Goal: Information Seeking & Learning: Learn about a topic

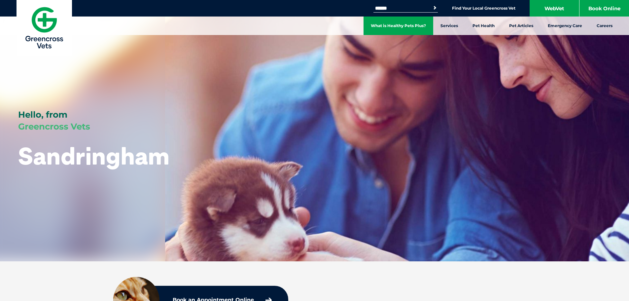
click at [403, 27] on link "What is Healthy Pets Plus?" at bounding box center [398, 25] width 70 height 18
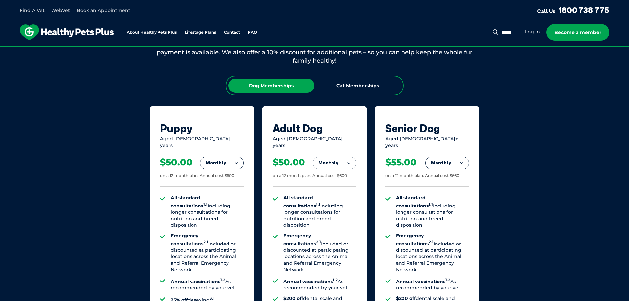
scroll to position [429, 0]
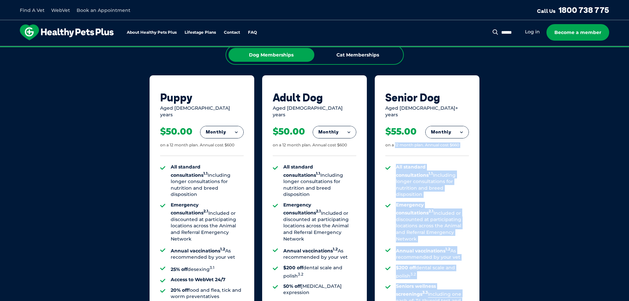
drag, startPoint x: 395, startPoint y: 139, endPoint x: 470, endPoint y: 143, distance: 75.0
click at [470, 143] on div "Senior Dog Aged 8+ years Monthly Fortnightly Monthly Yearly $25.38 on a 12 mont…" at bounding box center [427, 237] width 105 height 325
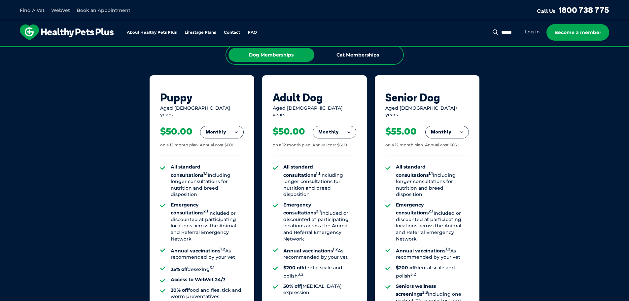
click at [470, 143] on div "Senior Dog Aged 8+ years Monthly Fortnightly Monthly Yearly $25.38 on a 12 mont…" at bounding box center [427, 237] width 105 height 325
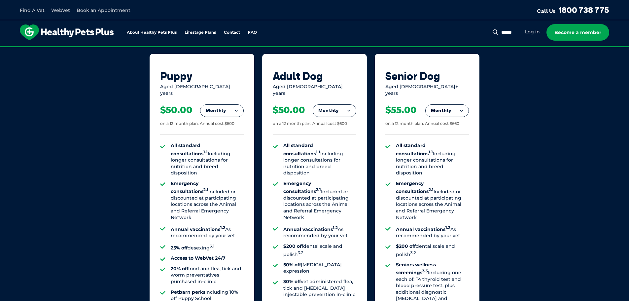
scroll to position [462, 0]
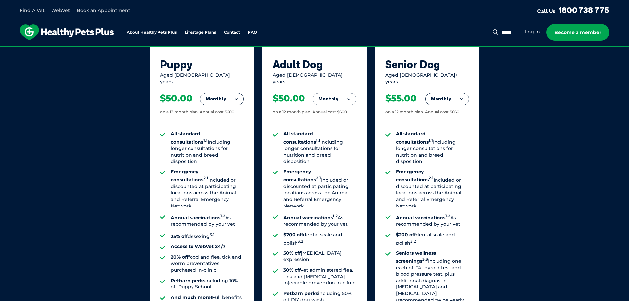
drag, startPoint x: 170, startPoint y: 138, endPoint x: 232, endPoint y: 148, distance: 63.3
click at [232, 148] on ul "All standard consultations 1.1 Including longer consultations for nutrition and…" at bounding box center [201, 219] width 83 height 176
click at [198, 142] on li "All standard consultations 1.1 Including longer consultations for nutrition and…" at bounding box center [207, 148] width 73 height 34
click at [181, 96] on div "$50.00" at bounding box center [176, 98] width 32 height 11
drag, startPoint x: 159, startPoint y: 107, endPoint x: 177, endPoint y: 113, distance: 18.6
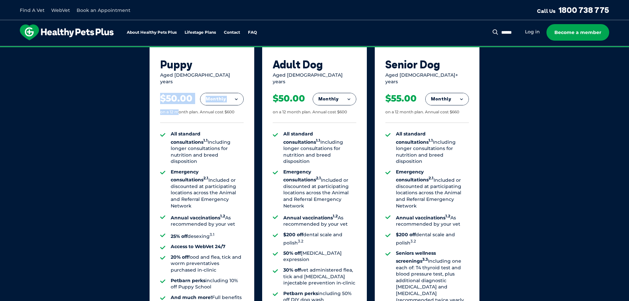
click at [177, 113] on div "Puppy Aged 0-1 years Monthly Fortnightly Monthly Yearly $23.08 on a 12 month pl…" at bounding box center [201, 204] width 105 height 325
click at [183, 169] on li "Emergency consultations 2.1 Included or discounted at participating locations a…" at bounding box center [207, 189] width 73 height 40
drag, startPoint x: 171, startPoint y: 171, endPoint x: 217, endPoint y: 182, distance: 47.1
click at [220, 179] on li "Emergency consultations 2.1 Included or discounted at participating locations a…" at bounding box center [207, 189] width 73 height 40
click at [215, 183] on li "Emergency consultations 2.1 Included or discounted at participating locations a…" at bounding box center [207, 189] width 73 height 40
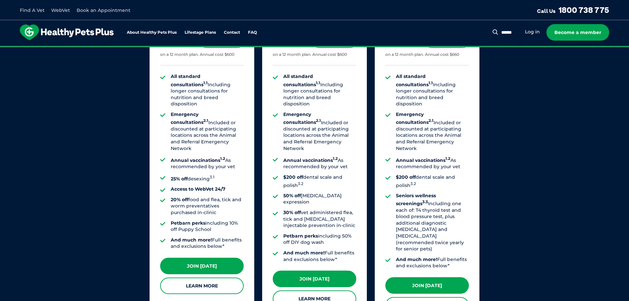
scroll to position [528, 0]
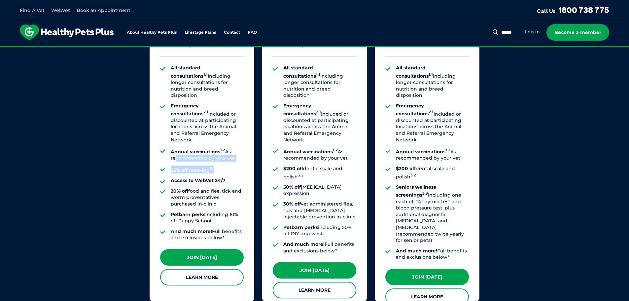
drag, startPoint x: 172, startPoint y: 141, endPoint x: 240, endPoint y: 147, distance: 67.9
click at [240, 147] on ul "All standard consultations 1.1 Including longer consultations for nutrition and…" at bounding box center [201, 153] width 83 height 176
click at [240, 165] on li "25% off desexing 3.1" at bounding box center [207, 169] width 73 height 8
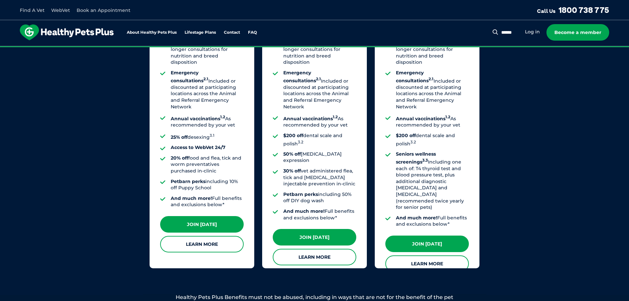
drag, startPoint x: 170, startPoint y: 143, endPoint x: 217, endPoint y: 154, distance: 48.7
click at [217, 155] on li "20% off food and flea, tick and worm preventatives purchased in-clinic" at bounding box center [207, 164] width 73 height 19
click at [193, 178] on li "Petbarn perks including 10% off Puppy School" at bounding box center [207, 184] width 73 height 13
click at [227, 173] on ul "All standard consultations 1.1 Including longer consultations for nutrition and…" at bounding box center [201, 120] width 83 height 176
click at [223, 178] on li "Petbarn perks including 10% off Puppy School" at bounding box center [207, 184] width 73 height 13
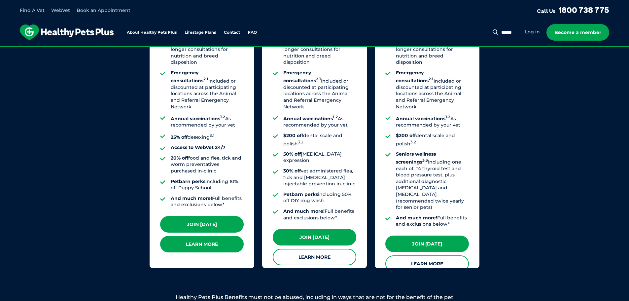
click at [210, 243] on link "Learn More" at bounding box center [201, 244] width 83 height 16
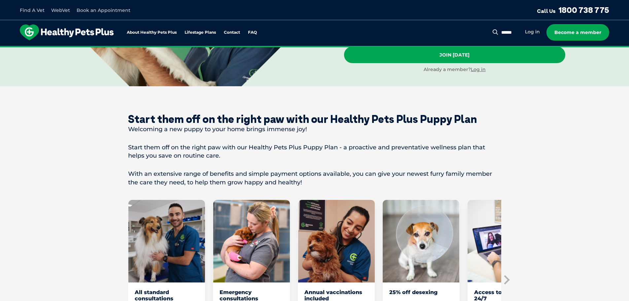
scroll to position [264, 0]
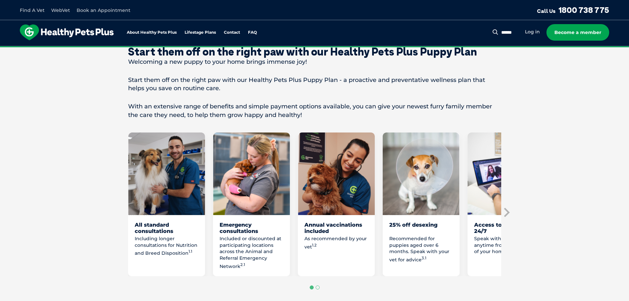
click at [150, 249] on p "Including longer consultations for Nutrition and Breed Disposition 1.1" at bounding box center [167, 245] width 64 height 21
click at [163, 256] on p "Including longer consultations for Nutrition and Breed Disposition 1.1" at bounding box center [167, 245] width 64 height 21
click at [174, 191] on img "1 of 8" at bounding box center [166, 173] width 77 height 82
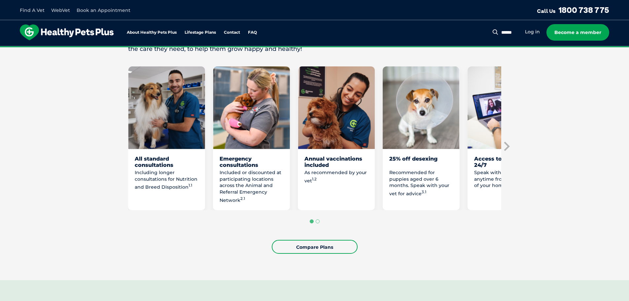
scroll to position [297, 0]
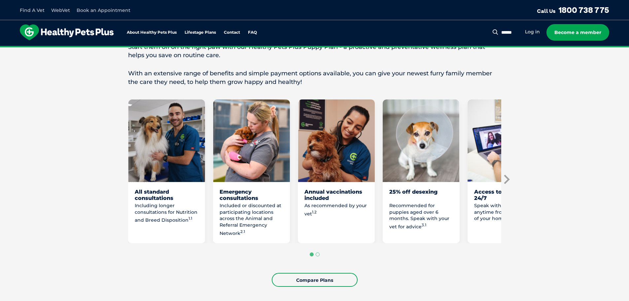
click at [508, 184] on icon "Next slide" at bounding box center [507, 179] width 6 height 9
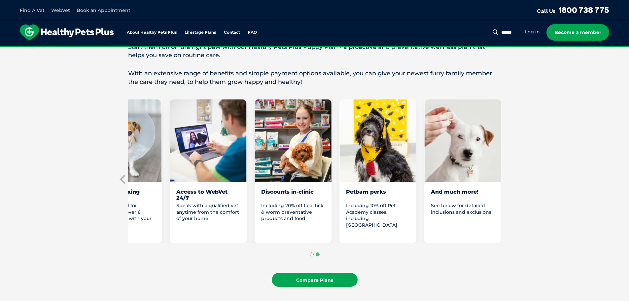
click at [329, 286] on link "Compare Plans" at bounding box center [315, 280] width 86 height 14
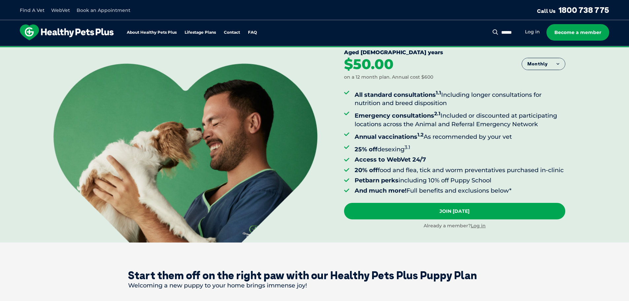
scroll to position [11, 0]
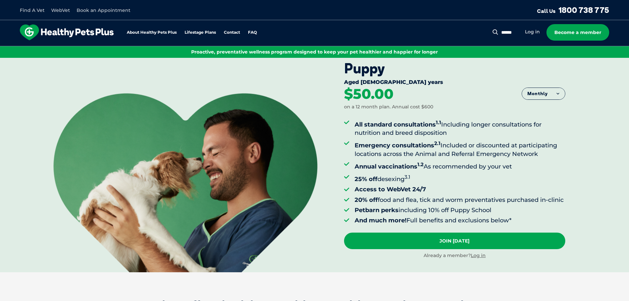
drag, startPoint x: 400, startPoint y: 96, endPoint x: 405, endPoint y: 87, distance: 9.7
click at [405, 87] on div "$50.00 on a 12 month plan. Annual cost $600" at bounding box center [454, 98] width 221 height 23
click at [425, 87] on div "$50.00 on a 12 month plan. Annual cost $600" at bounding box center [454, 98] width 221 height 23
click at [555, 92] on button "Monthly" at bounding box center [543, 94] width 43 height 12
click at [546, 106] on li "Fortnightly" at bounding box center [543, 107] width 43 height 16
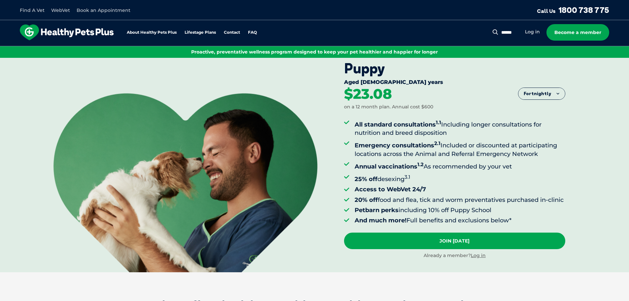
click at [550, 91] on button "Fortnightly" at bounding box center [541, 94] width 47 height 12
click at [558, 147] on li "Yearly" at bounding box center [541, 144] width 47 height 16
click at [551, 91] on button "Yearly" at bounding box center [543, 94] width 43 height 12
click at [544, 107] on li "Fortnightly" at bounding box center [543, 107] width 43 height 16
click at [592, 136] on div "Puppy Aged 0-1 years Fortnightly Fortnightly Monthly Yearly $23.08" at bounding box center [486, 159] width 285 height 225
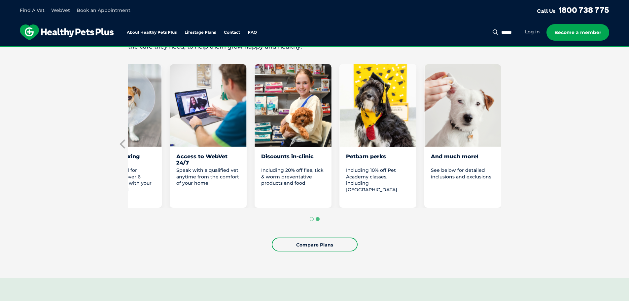
scroll to position [341, 0]
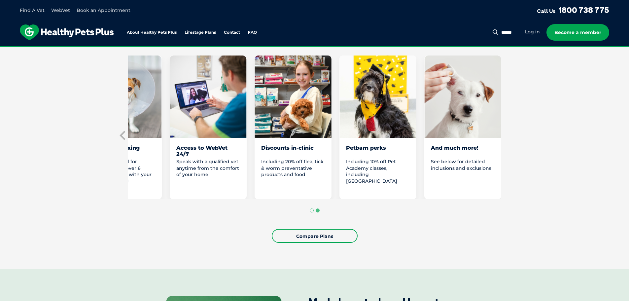
click at [385, 157] on div "Petbarn perks" at bounding box center [378, 151] width 64 height 13
click at [377, 190] on div "Including 10% off Pet Academy classes, including [GEOGRAPHIC_DATA]" at bounding box center [378, 175] width 64 height 34
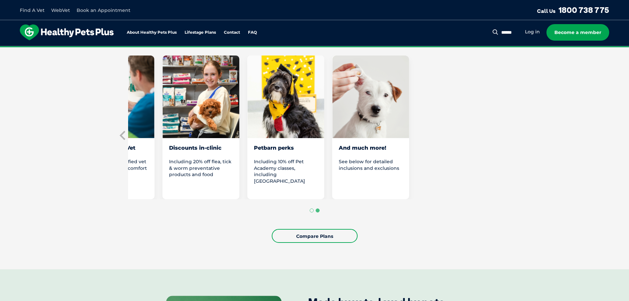
drag, startPoint x: 404, startPoint y: 182, endPoint x: 0, endPoint y: 169, distance: 403.8
click at [0, 169] on section "Start them off on the right paw with our Healthy Pets Plus Puppy Plan Welcoming…" at bounding box center [314, 105] width 629 height 327
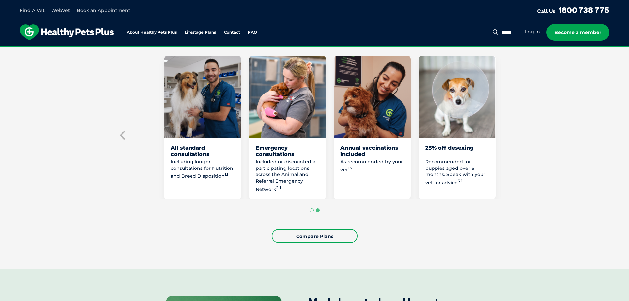
drag, startPoint x: 289, startPoint y: 197, endPoint x: 713, endPoint y: 194, distance: 424.1
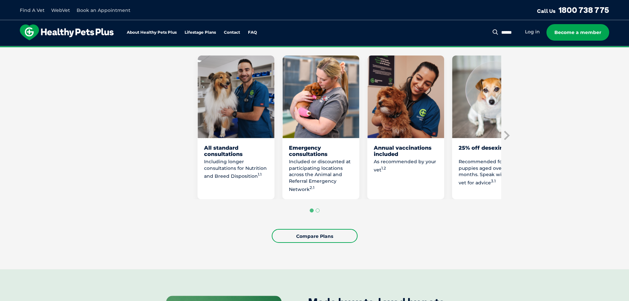
drag, startPoint x: 370, startPoint y: 183, endPoint x: 523, endPoint y: 185, distance: 152.8
click at [523, 185] on section "Start them off on the right paw with our Healthy Pets Plus Puppy Plan Welcoming…" at bounding box center [314, 105] width 629 height 327
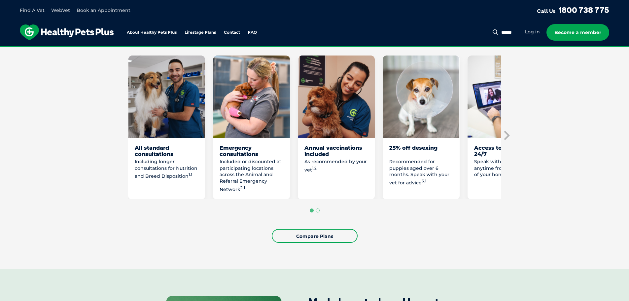
click at [160, 179] on p "Including longer consultations for Nutrition and Breed Disposition 1.1" at bounding box center [167, 168] width 64 height 21
click at [294, 176] on ul "All standard consultations Including longer consultations for Nutrition and Bre…" at bounding box center [314, 127] width 373 height 144
click at [427, 157] on div "25% off desexing" at bounding box center [421, 151] width 64 height 13
click at [508, 140] on icon "Next slide" at bounding box center [506, 135] width 10 height 10
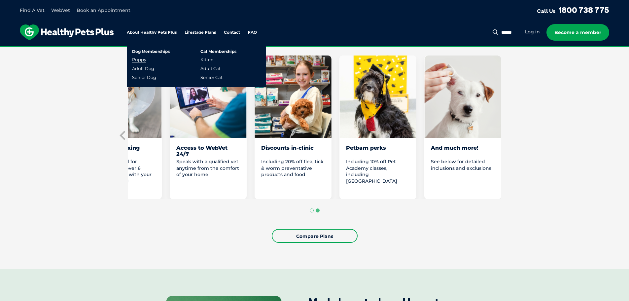
click at [140, 61] on link "Puppy" at bounding box center [139, 60] width 14 height 6
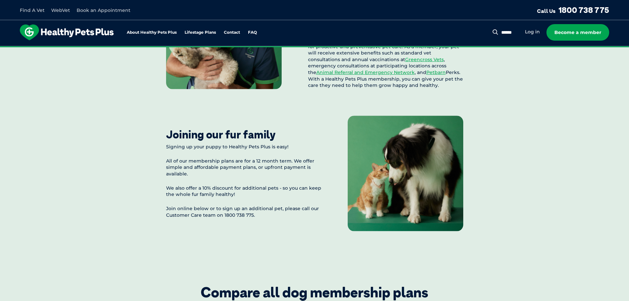
scroll to position [660, 0]
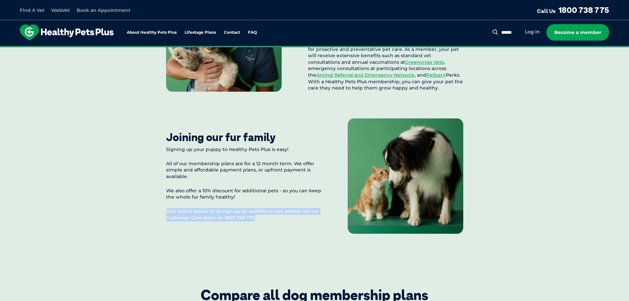
drag, startPoint x: 252, startPoint y: 205, endPoint x: 260, endPoint y: 226, distance: 22.4
click at [260, 221] on div "Signing up your puppy to Healthy Pets Plus is easy! All of our membership plans…" at bounding box center [243, 183] width 155 height 75
click at [261, 234] on div "Joining our fur family Signing up your puppy to Healthy Pets Plus is easy! All …" at bounding box center [314, 175] width 297 height 115
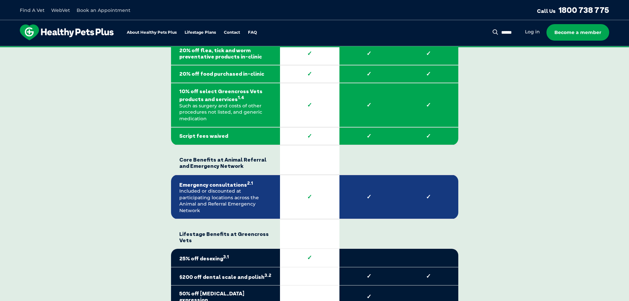
scroll to position [1155, 0]
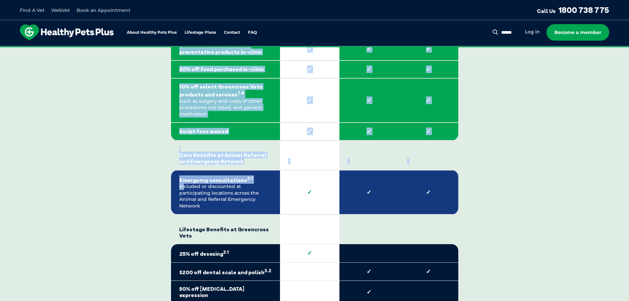
drag, startPoint x: 182, startPoint y: 187, endPoint x: 165, endPoint y: 183, distance: 17.5
click at [165, 183] on div "Compare all dog membership plans Healthy Pets Plus Benefits* Core Benefits at G…" at bounding box center [314, 265] width 373 height 948
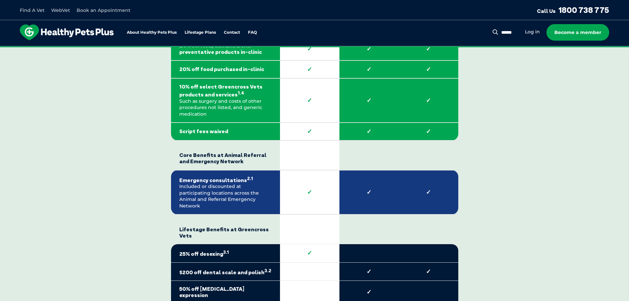
click at [266, 199] on td "Emergency consultations 2.1 Included or discounted at participating locations a…" at bounding box center [225, 192] width 109 height 45
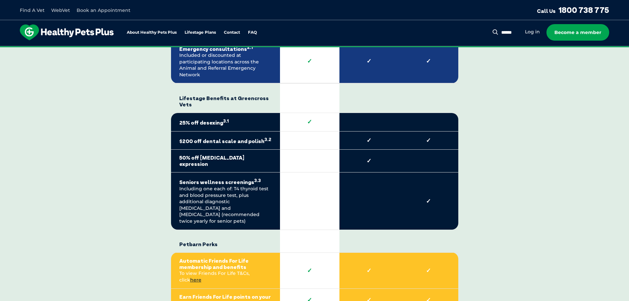
scroll to position [1287, 0]
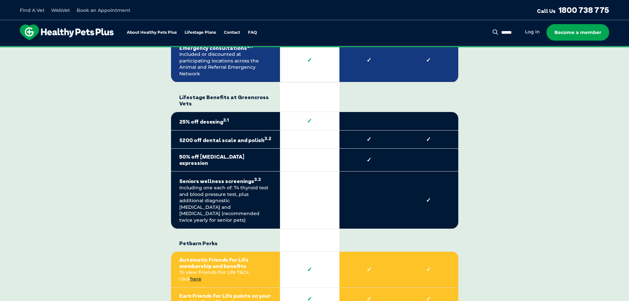
click at [199, 136] on strong "$200 off dental scale and polish 3.2" at bounding box center [225, 139] width 92 height 8
click at [201, 157] on td "50% off [MEDICAL_DATA] expression" at bounding box center [225, 159] width 109 height 23
click at [220, 180] on td "Seniors wellness screenings 3.3 Including one each of: T4 thyroid test and bloo…" at bounding box center [225, 199] width 109 height 57
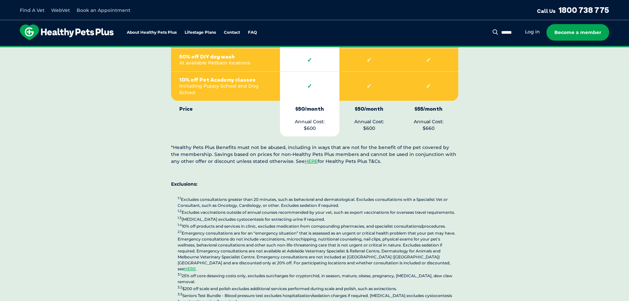
scroll to position [1584, 0]
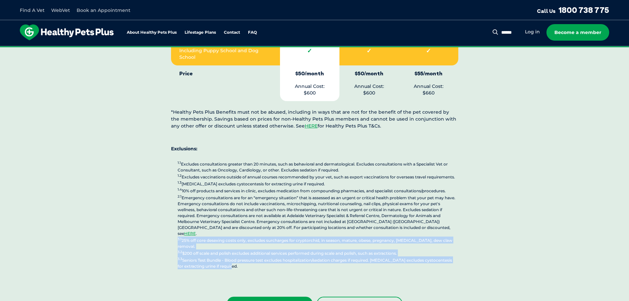
drag, startPoint x: 245, startPoint y: 238, endPoint x: 199, endPoint y: 208, distance: 54.1
click at [218, 218] on p "1.1 Excludes consultations greater than 20 minutes, such as behavioral and derm…" at bounding box center [318, 214] width 280 height 109
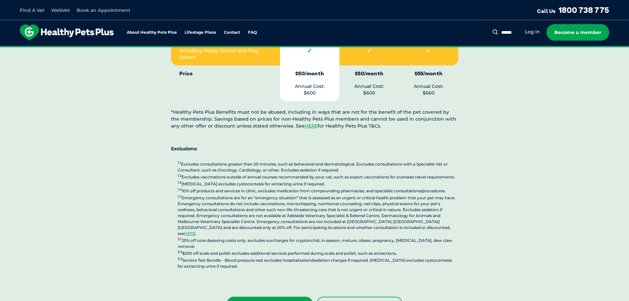
drag, startPoint x: 207, startPoint y: 215, endPoint x: 220, endPoint y: 215, distance: 13.5
click at [229, 215] on p "1.1 Excludes consultations greater than 20 minutes, such as behavioral and derm…" at bounding box center [318, 214] width 280 height 109
click at [220, 215] on p "1.1 Excludes consultations greater than 20 minutes, such as behavioral and derm…" at bounding box center [318, 214] width 280 height 109
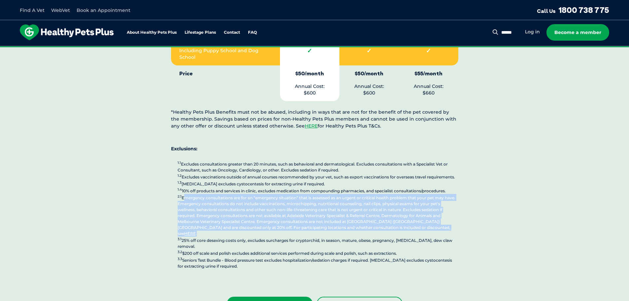
drag, startPoint x: 182, startPoint y: 174, endPoint x: 471, endPoint y: 205, distance: 289.8
click at [424, 203] on p "1.1 Excludes consultations greater than 20 minutes, such as behavioral and derm…" at bounding box center [318, 214] width 280 height 109
drag, startPoint x: 426, startPoint y: 203, endPoint x: 148, endPoint y: 175, distance: 280.0
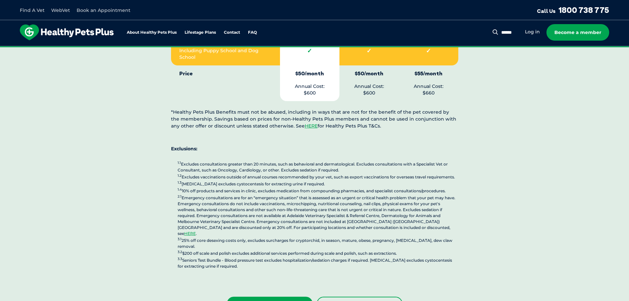
click at [237, 164] on p "1.1 Excludes consultations greater than 20 minutes, such as behavioral and derm…" at bounding box center [318, 214] width 280 height 109
drag, startPoint x: 177, startPoint y: 166, endPoint x: 478, endPoint y: 166, distance: 301.0
click at [330, 160] on p "1.1 Excludes consultations greater than 20 minutes, such as behavioral and derm…" at bounding box center [318, 214] width 280 height 109
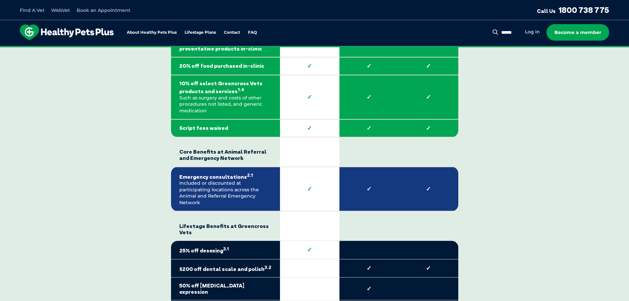
scroll to position [1089, 0]
